Goal: Task Accomplishment & Management: Manage account settings

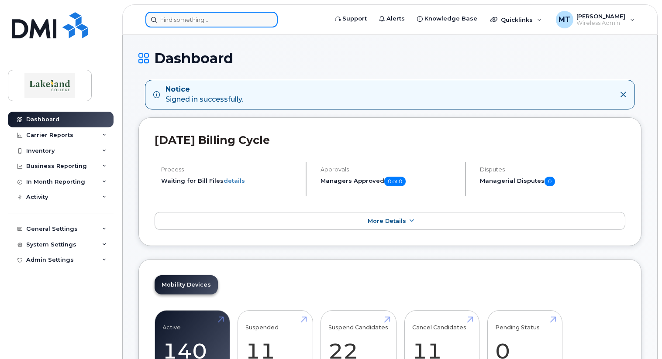
click at [167, 17] on input at bounding box center [211, 20] width 132 height 16
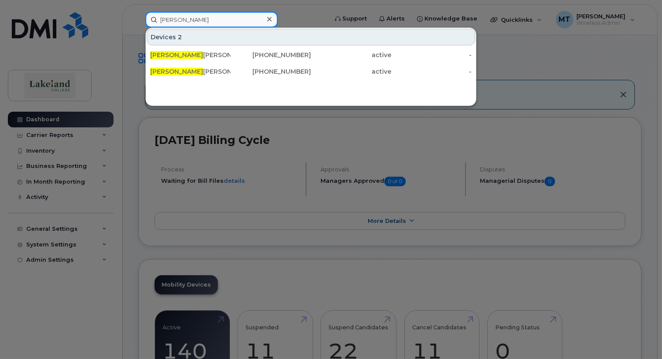
type input "[PERSON_NAME]"
click at [196, 101] on div "Devices 2 [PERSON_NAME] [PHONE_NUMBER] active - [PERSON_NAME] [PHONE_NUMBER] ac…" at bounding box center [310, 66] width 331 height 79
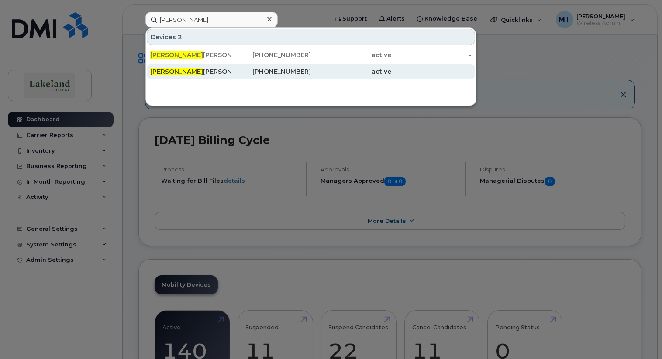
click at [181, 71] on div "[PERSON_NAME]" at bounding box center [190, 71] width 80 height 9
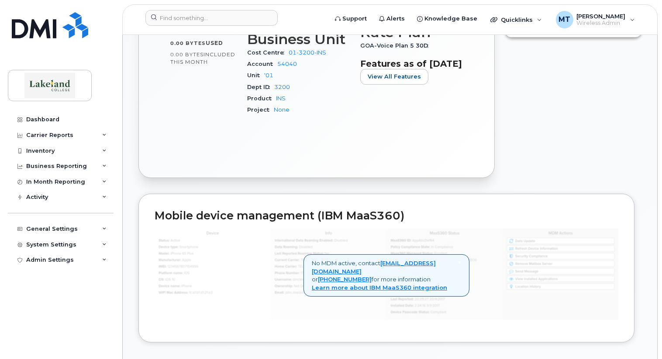
scroll to position [175, 0]
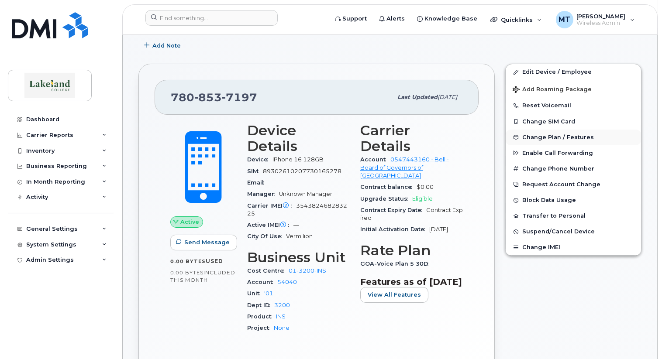
click at [549, 136] on span "Change Plan / Features" at bounding box center [558, 137] width 72 height 7
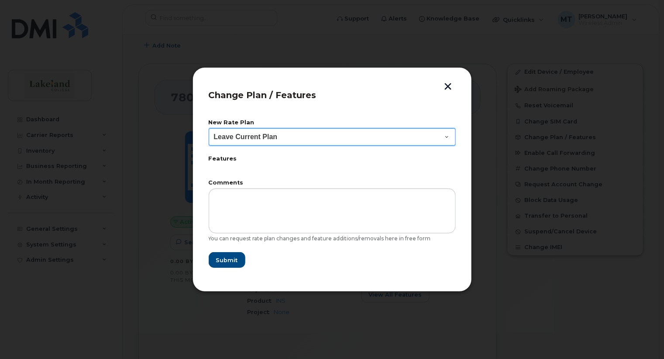
click at [448, 137] on select "Leave Current Plan GOA Smartphone 14 30D" at bounding box center [332, 136] width 247 height 17
select select "2483362"
click at [209, 128] on select "Leave Current Plan GOA Smartphone 14 30D" at bounding box center [332, 136] width 247 height 17
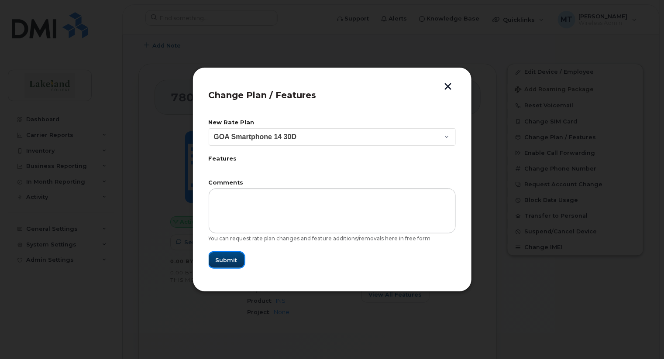
click at [227, 257] on span "Submit" at bounding box center [227, 260] width 22 height 8
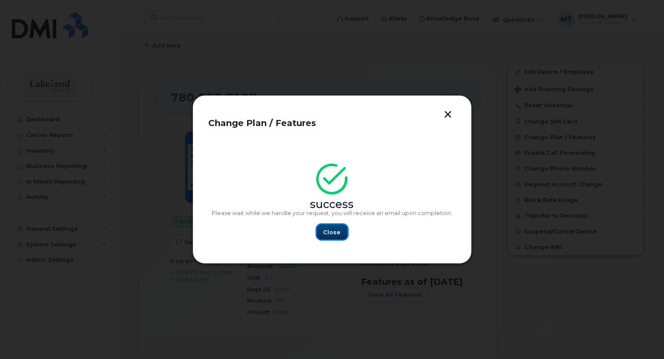
click at [329, 231] on span "Close" at bounding box center [331, 232] width 17 height 8
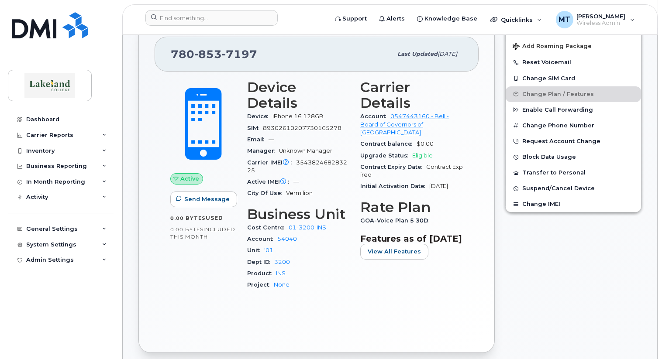
scroll to position [0, 0]
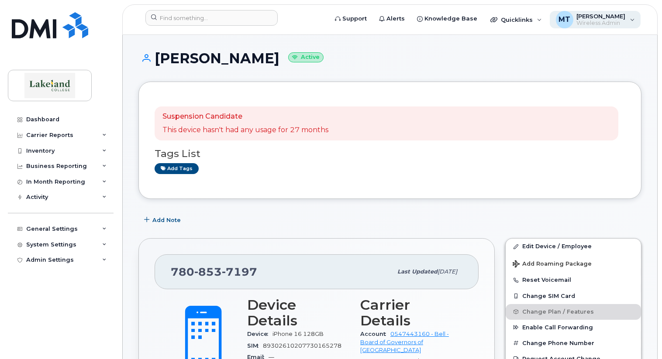
click at [576, 20] on span "Wireless Admin" at bounding box center [600, 23] width 49 height 7
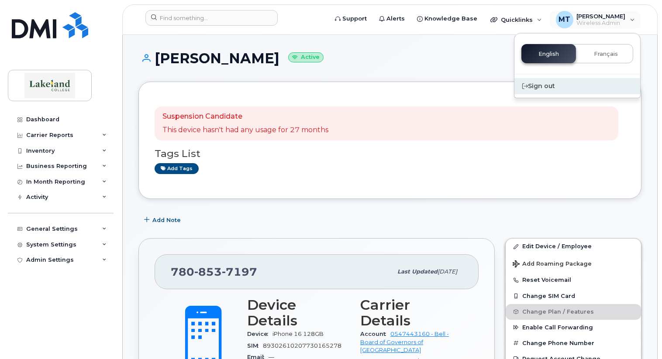
click at [543, 84] on div "Sign out" at bounding box center [577, 86] width 126 height 16
